Goal: Check status

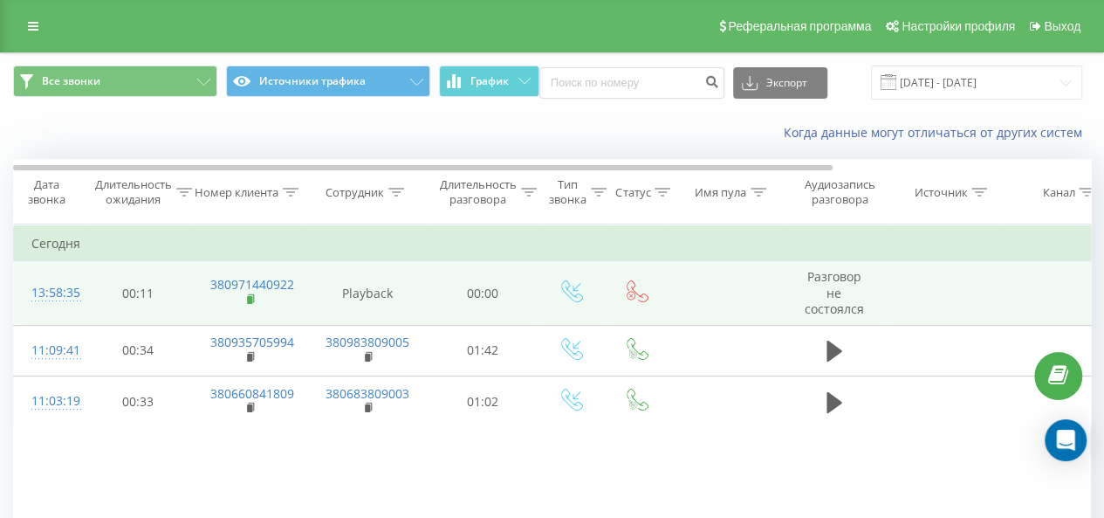
click at [251, 298] on rect at bounding box center [249, 300] width 5 height 8
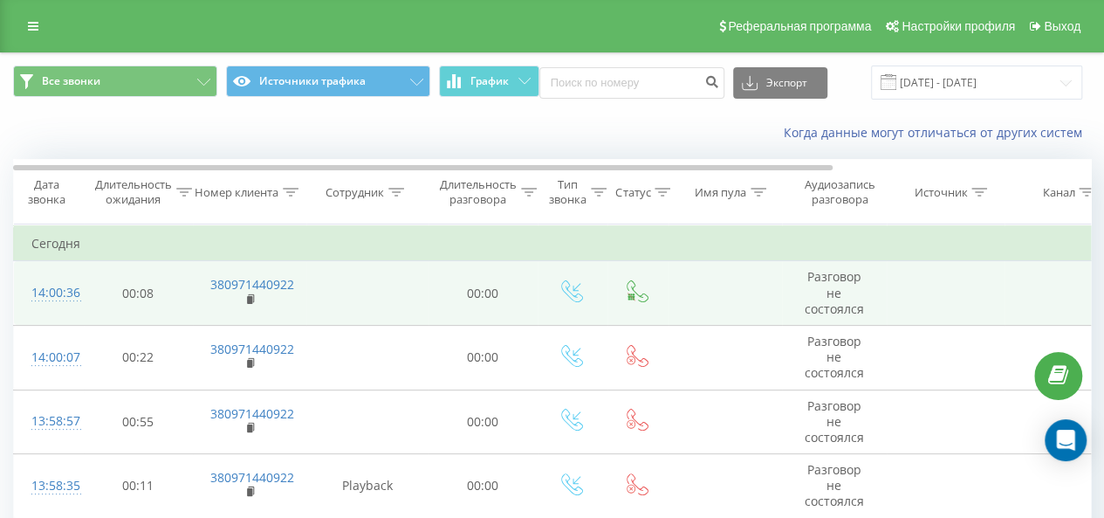
scroll to position [95, 0]
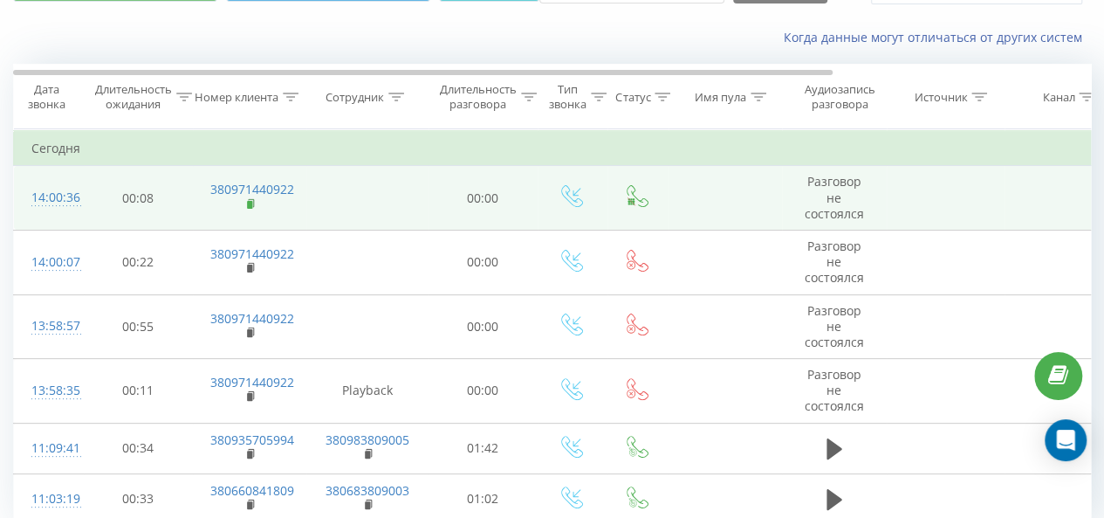
click at [250, 203] on rect at bounding box center [249, 205] width 5 height 8
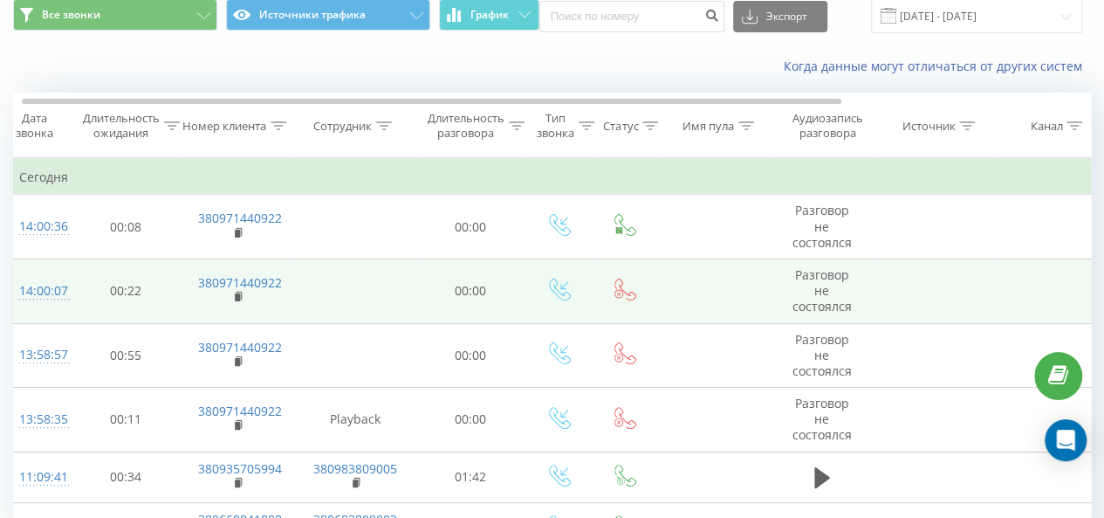
scroll to position [0, 13]
